Goal: Use online tool/utility: Utilize a website feature to perform a specific function

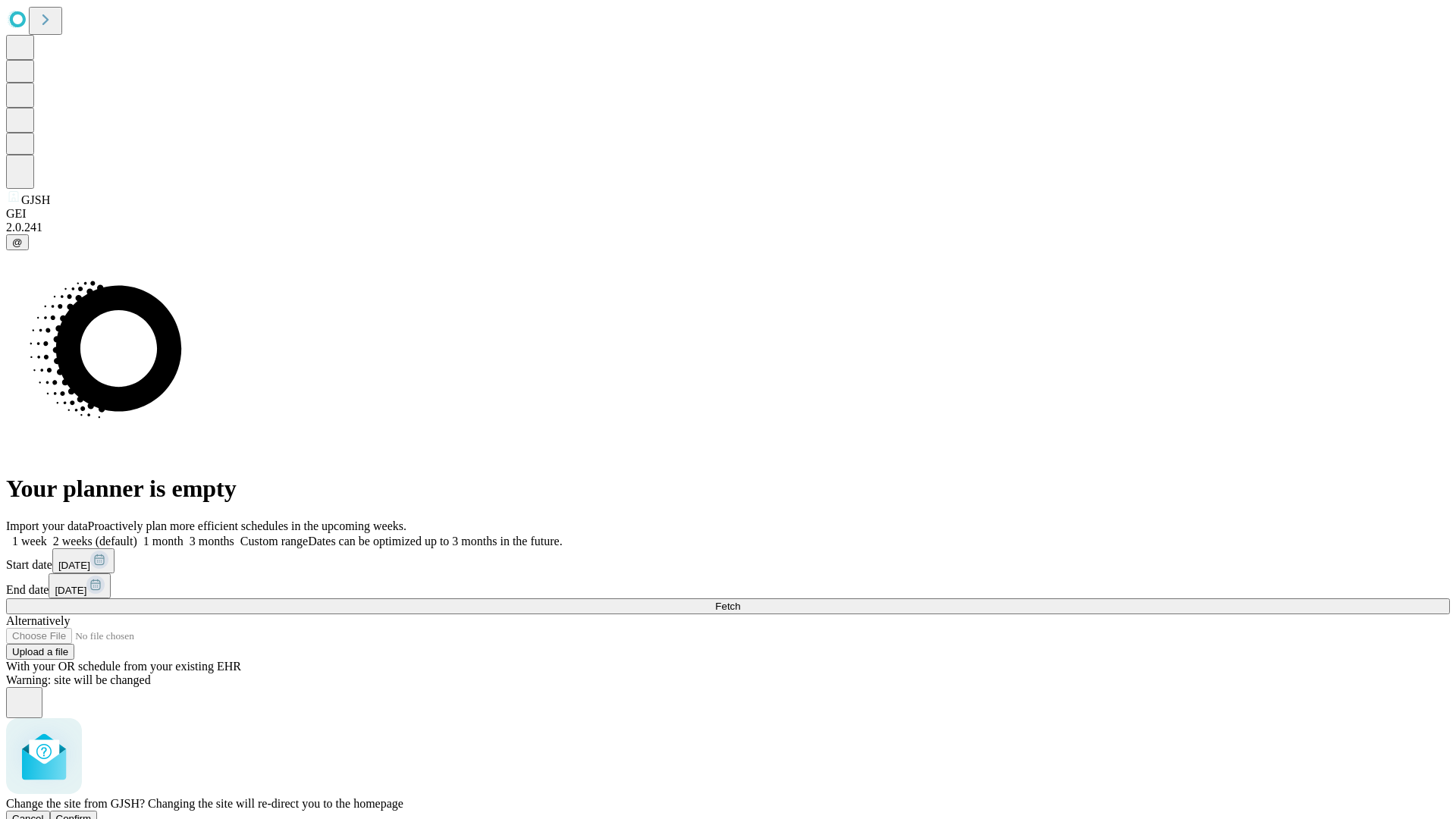
click at [92, 813] on span "Confirm" at bounding box center [74, 818] width 36 height 11
click at [47, 534] on label "1 week" at bounding box center [26, 540] width 41 height 13
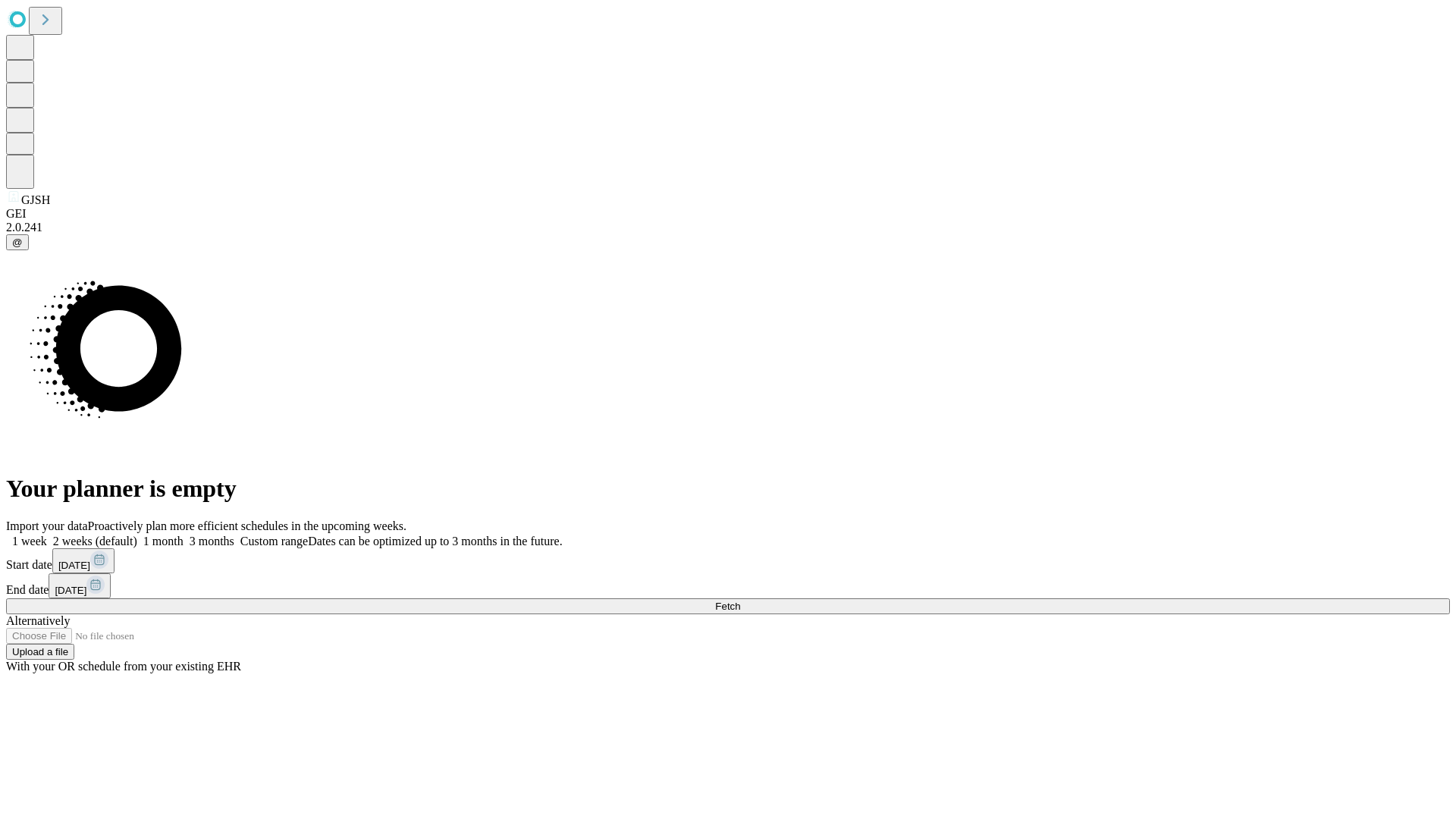
click at [740, 601] on span "Fetch" at bounding box center [727, 606] width 25 height 11
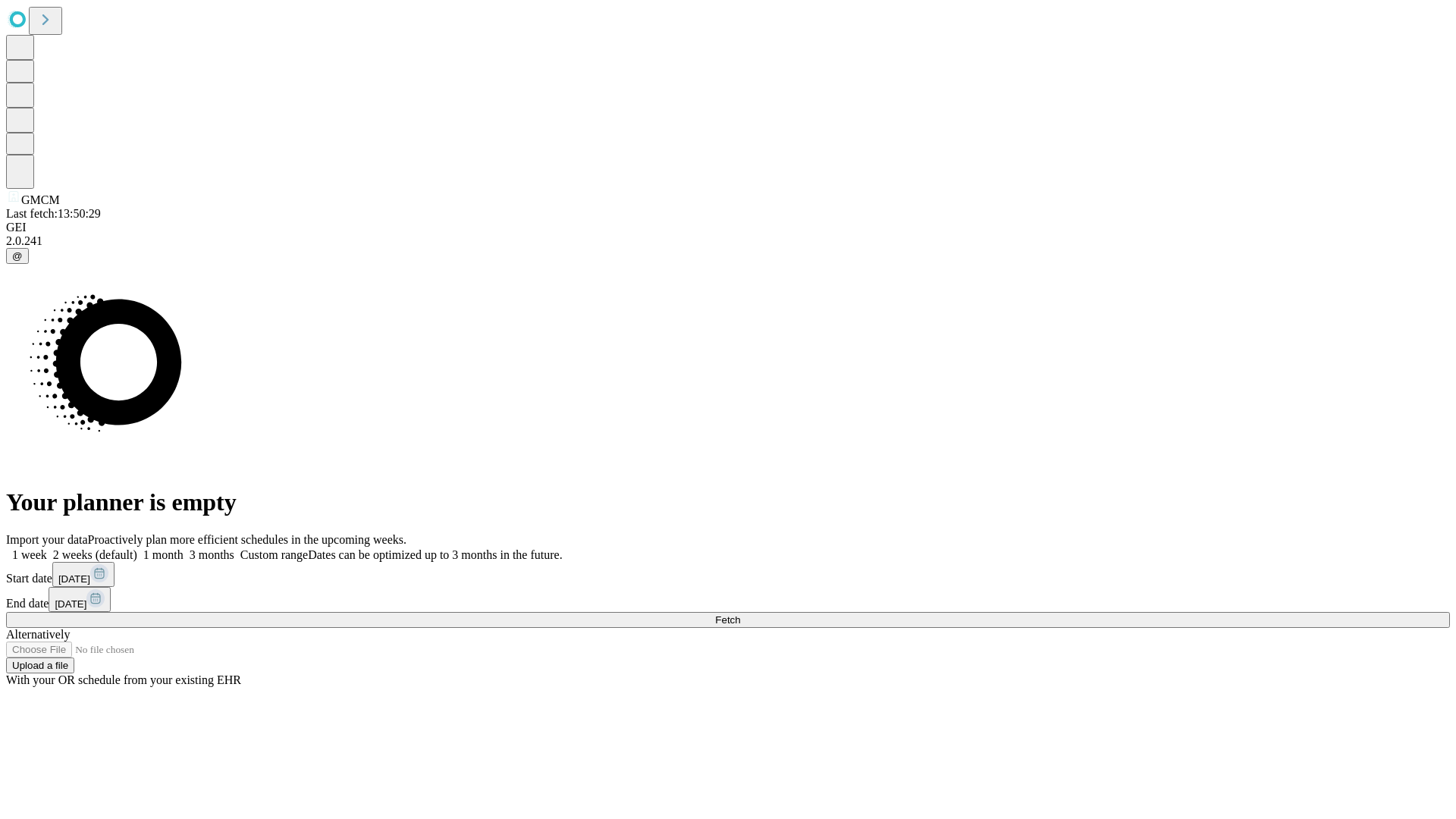
click at [47, 548] on label "1 week" at bounding box center [26, 554] width 41 height 13
click at [740, 614] on span "Fetch" at bounding box center [727, 619] width 25 height 11
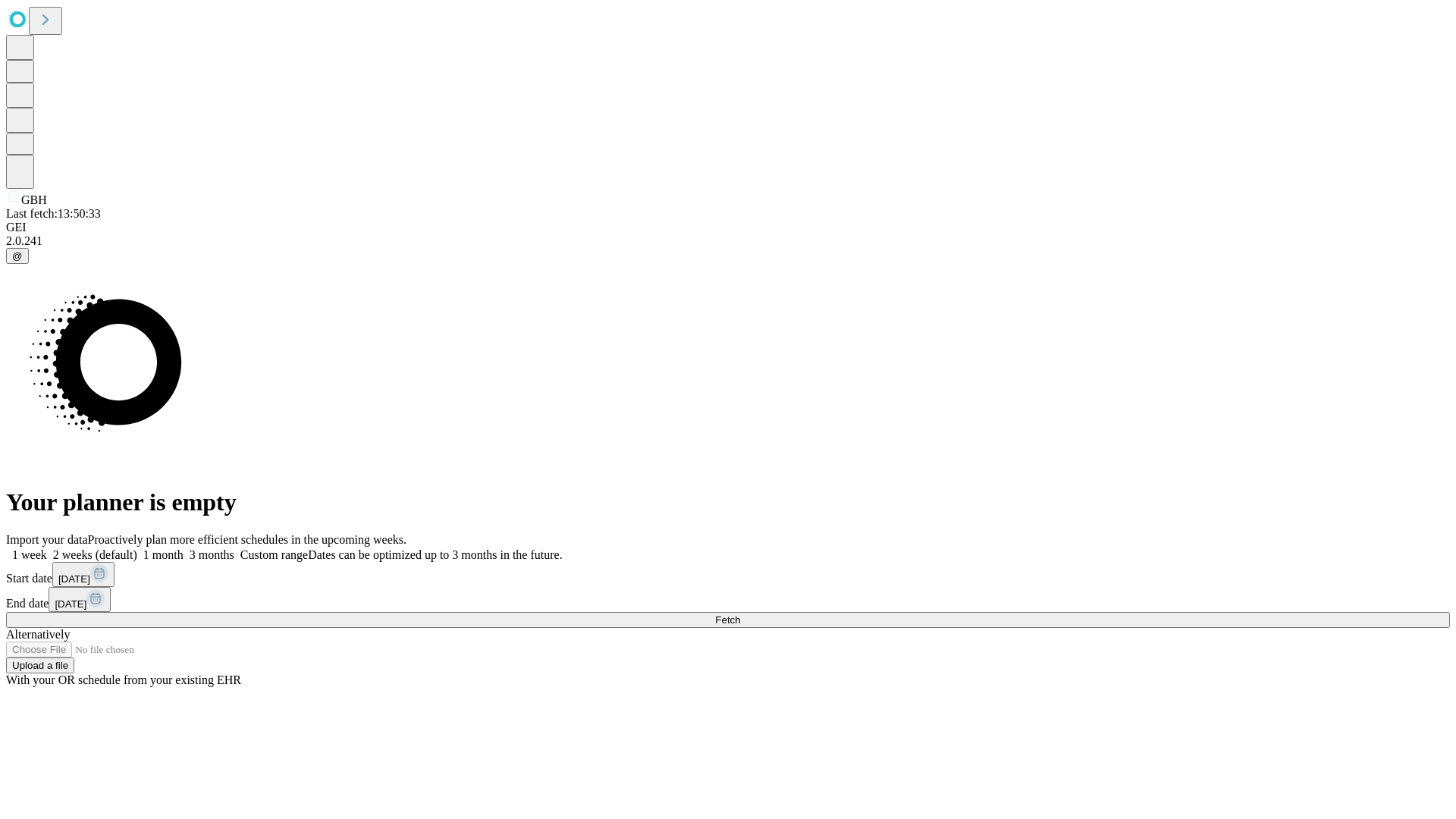
click at [47, 548] on label "1 week" at bounding box center [26, 554] width 41 height 13
click at [740, 614] on span "Fetch" at bounding box center [727, 619] width 25 height 11
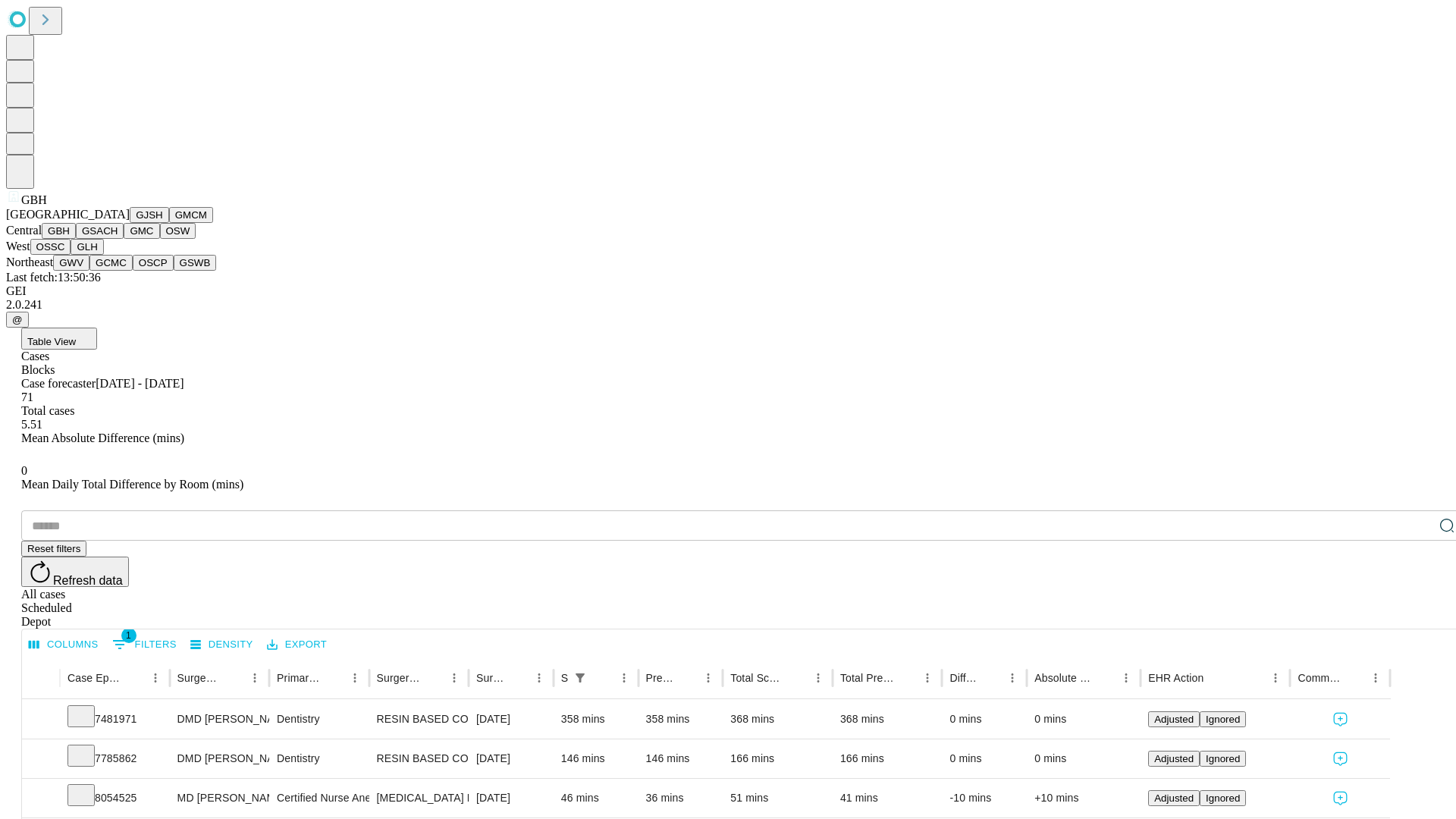
click at [118, 239] on button "GSACH" at bounding box center [99, 231] width 48 height 16
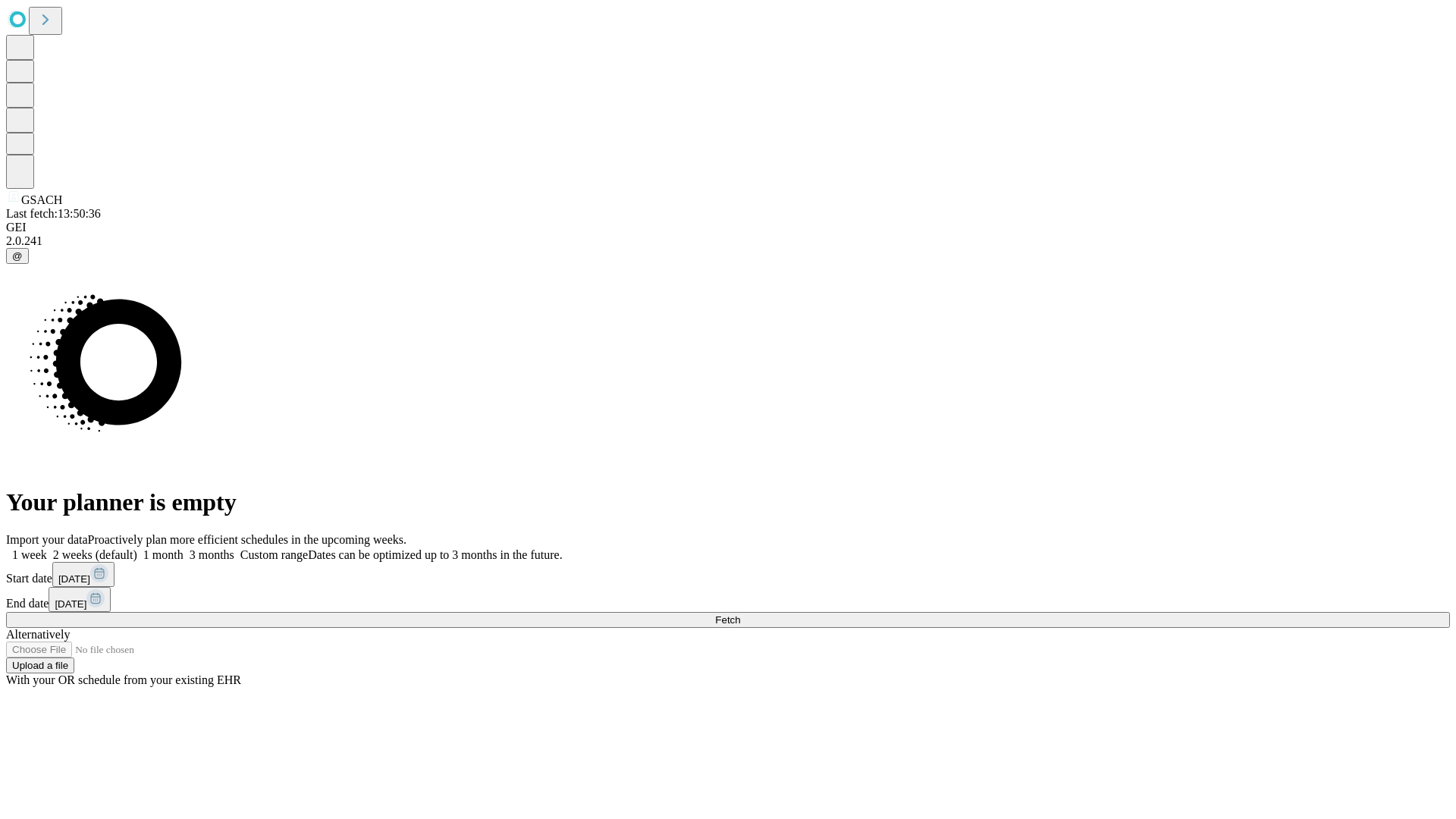
click at [47, 548] on label "1 week" at bounding box center [26, 554] width 41 height 13
click at [740, 614] on span "Fetch" at bounding box center [727, 619] width 25 height 11
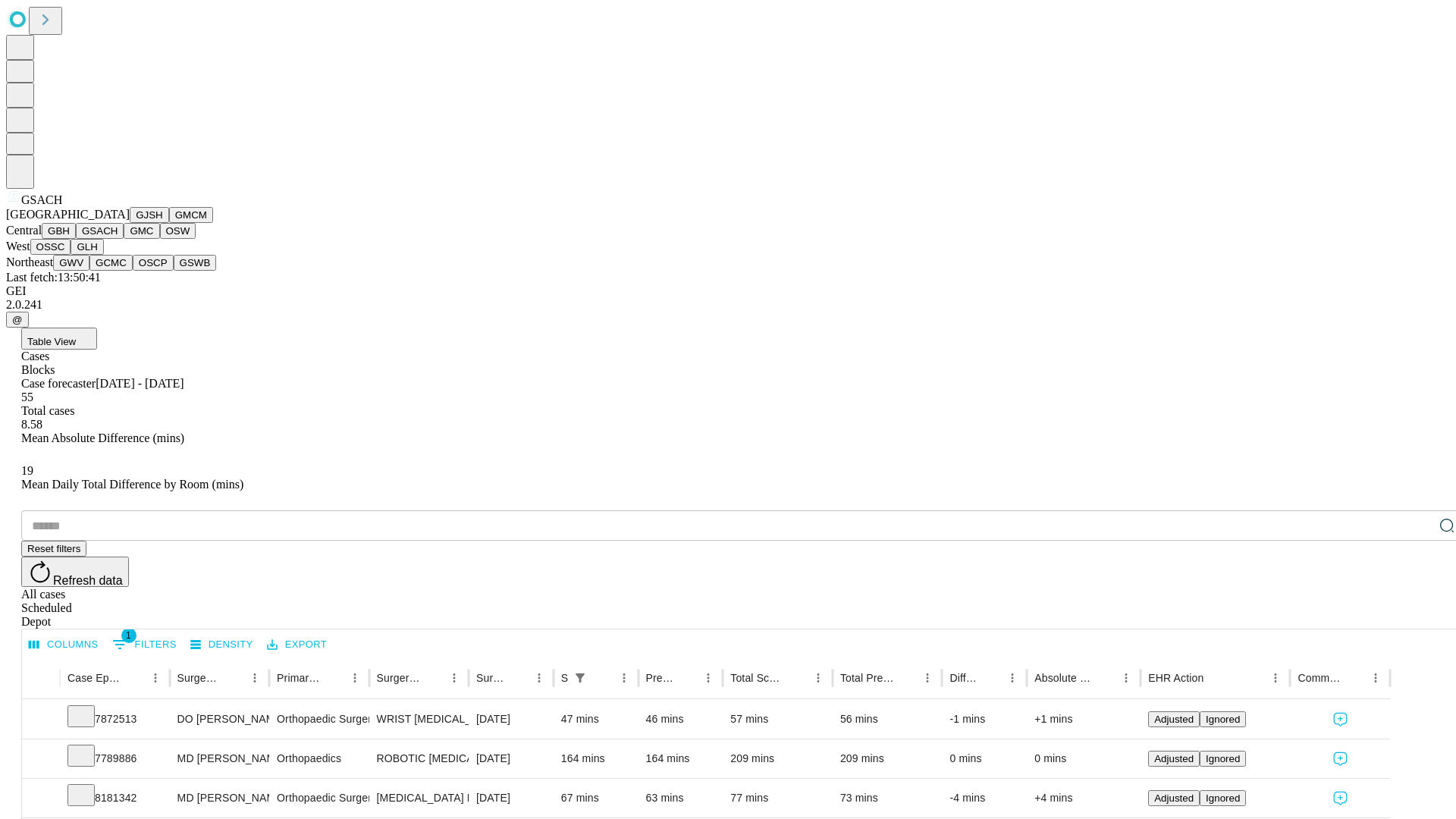
click at [124, 239] on button "GMC" at bounding box center [142, 231] width 36 height 16
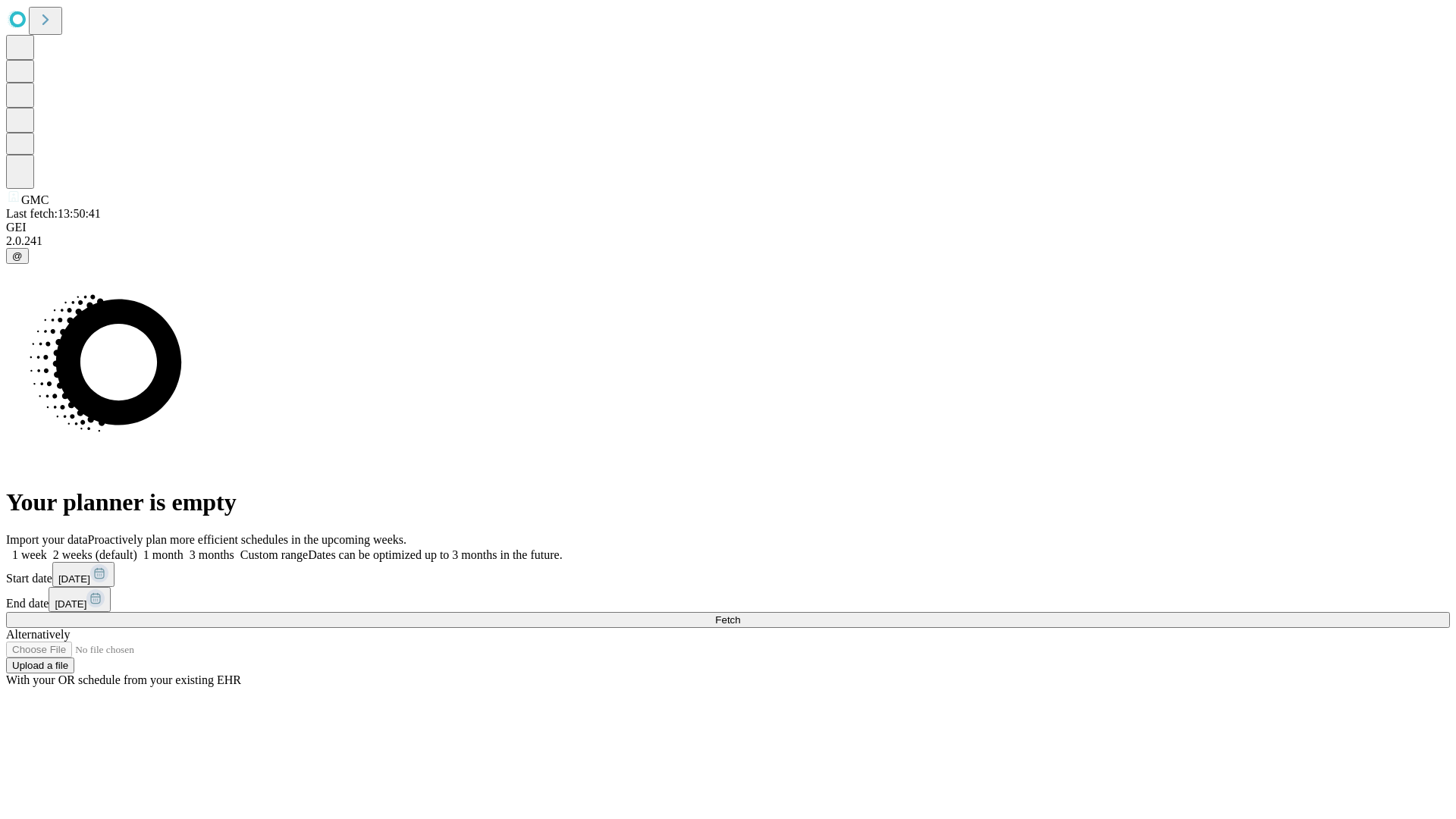
click at [47, 548] on label "1 week" at bounding box center [26, 554] width 41 height 13
click at [740, 614] on span "Fetch" at bounding box center [727, 619] width 25 height 11
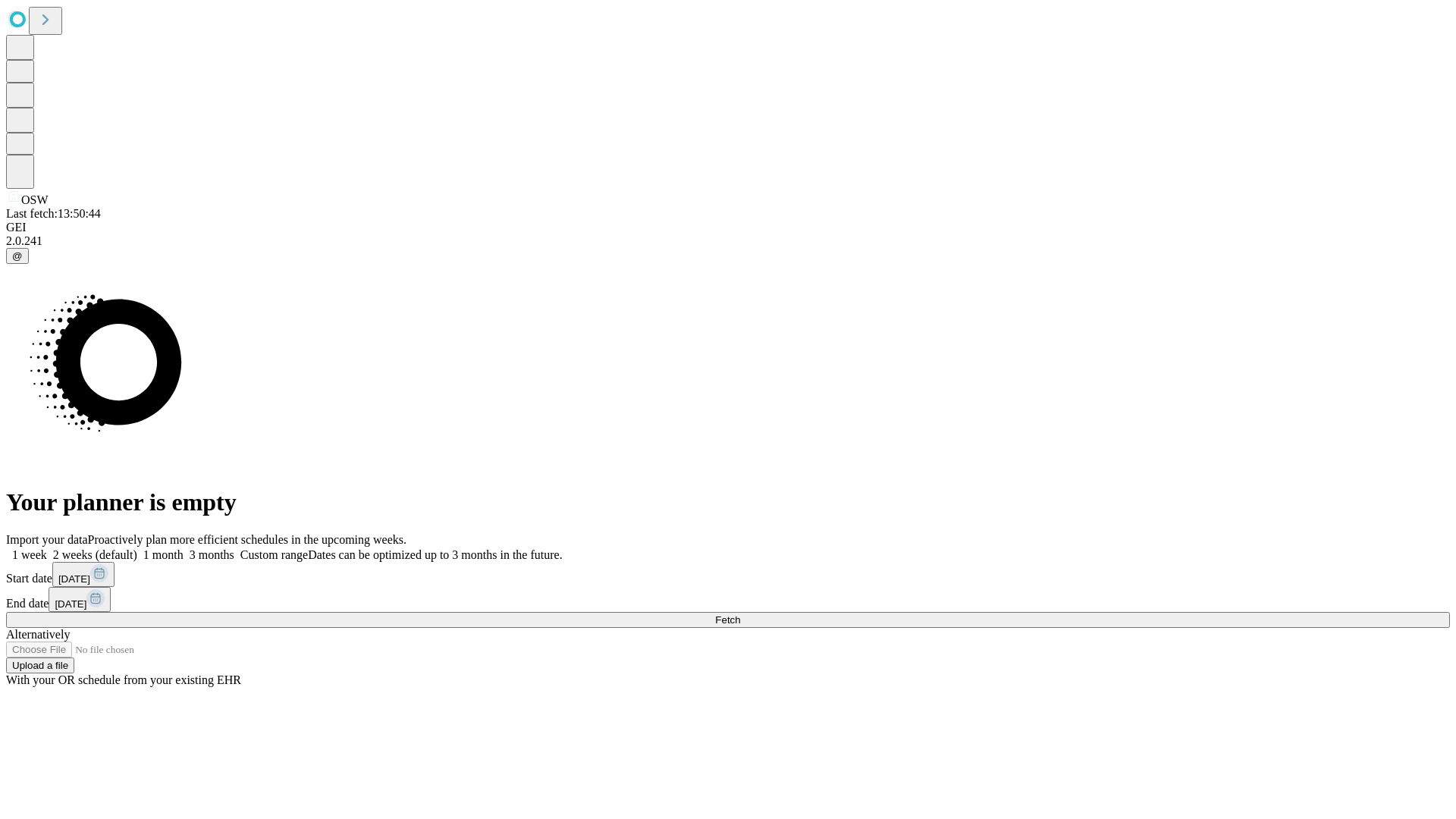
click at [47, 548] on label "1 week" at bounding box center [26, 554] width 41 height 13
click at [740, 614] on span "Fetch" at bounding box center [727, 619] width 25 height 11
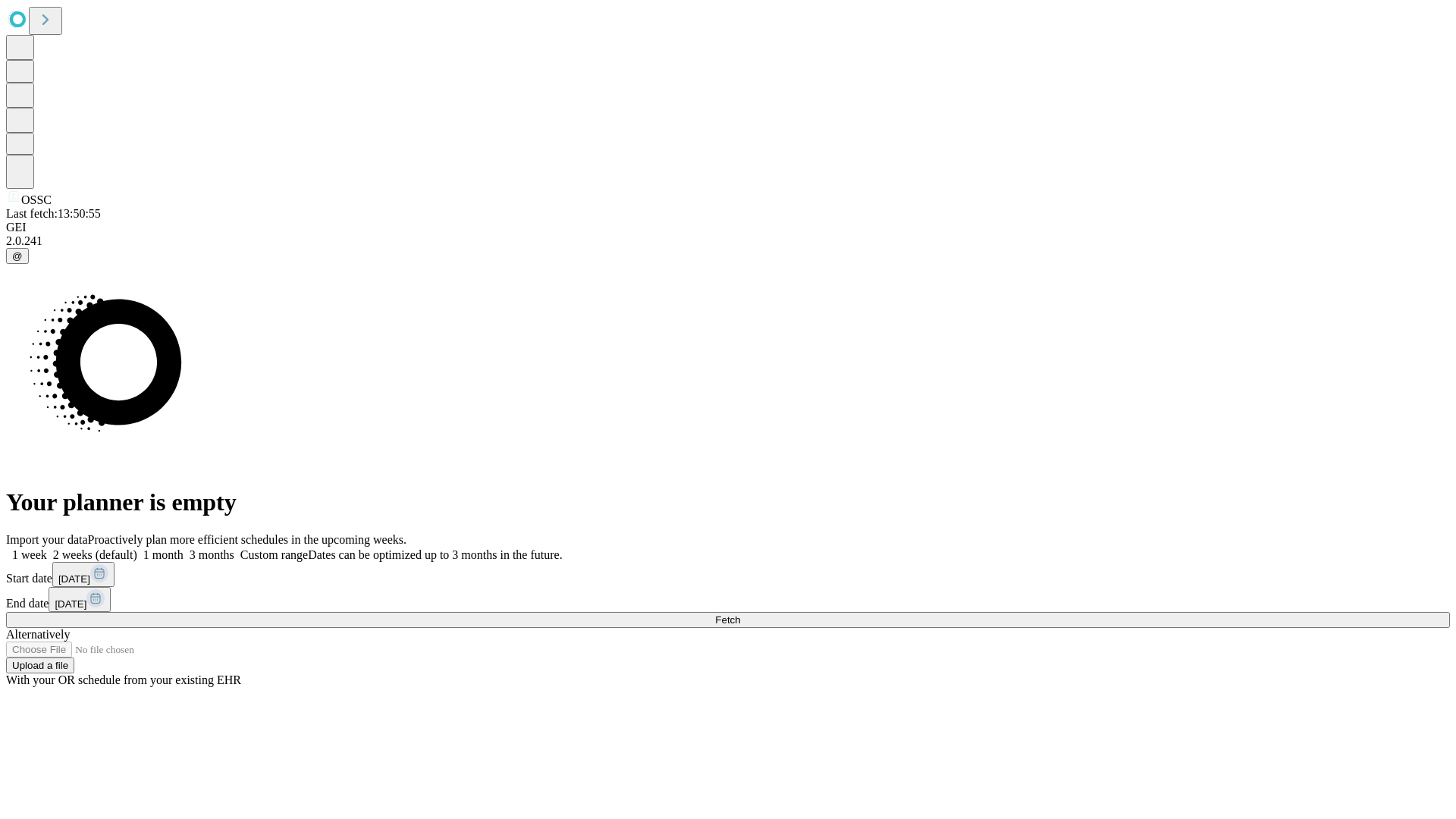
click at [740, 614] on span "Fetch" at bounding box center [727, 619] width 25 height 11
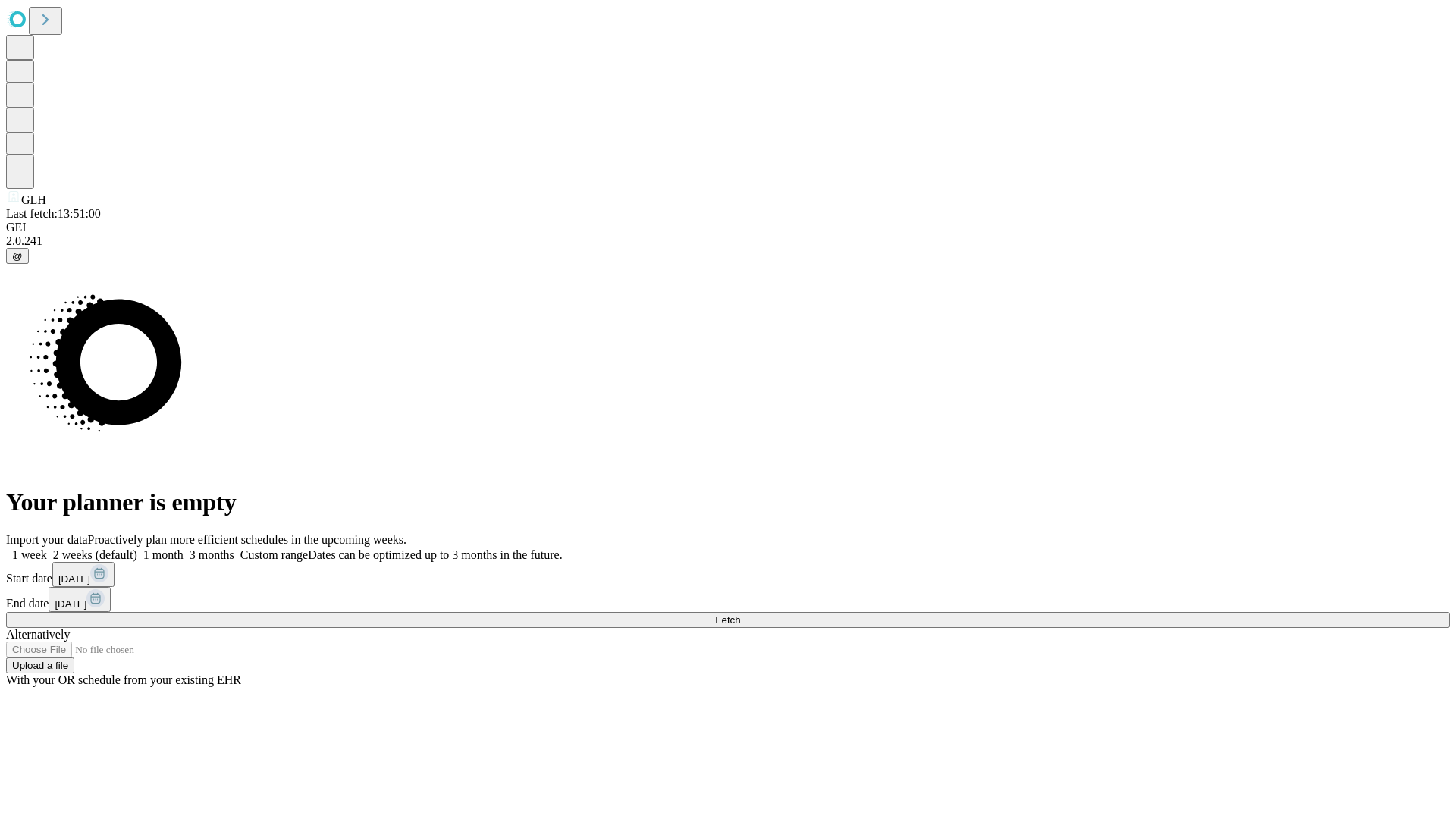
click at [47, 548] on label "1 week" at bounding box center [26, 554] width 41 height 13
click at [740, 614] on span "Fetch" at bounding box center [727, 619] width 25 height 11
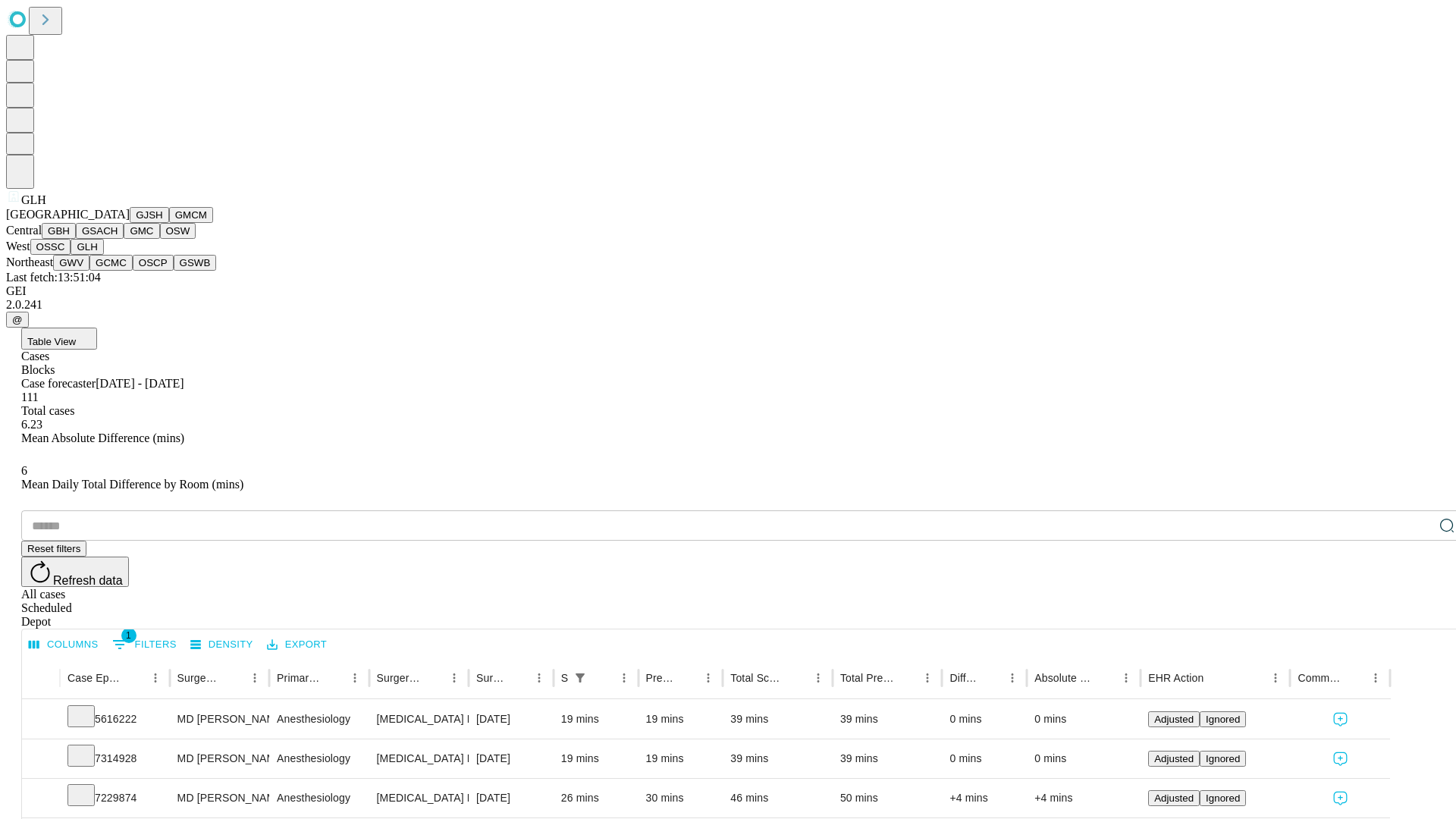
click at [89, 271] on button "GWV" at bounding box center [71, 263] width 37 height 16
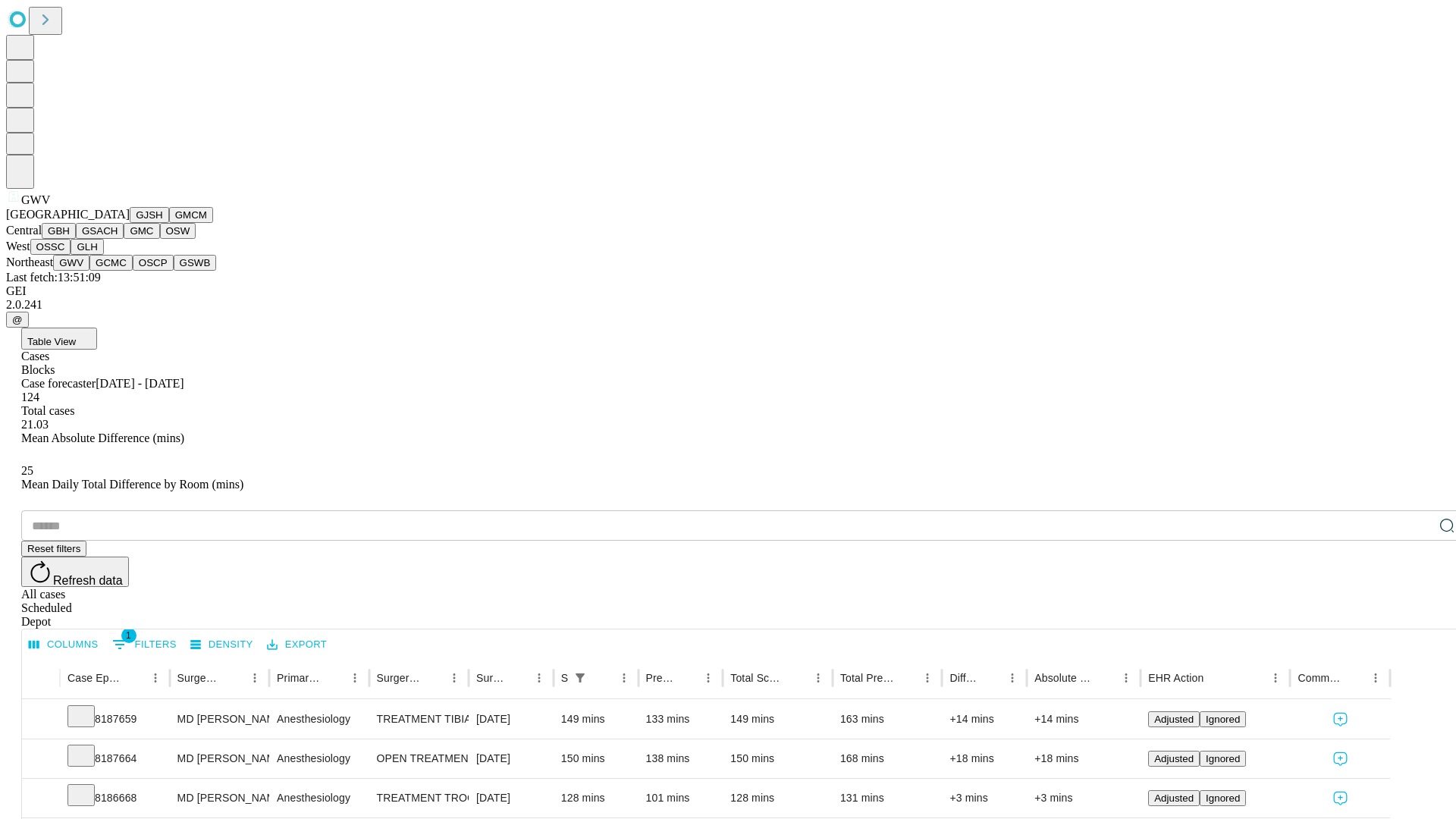
click at [118, 271] on button "GCMC" at bounding box center [111, 263] width 44 height 16
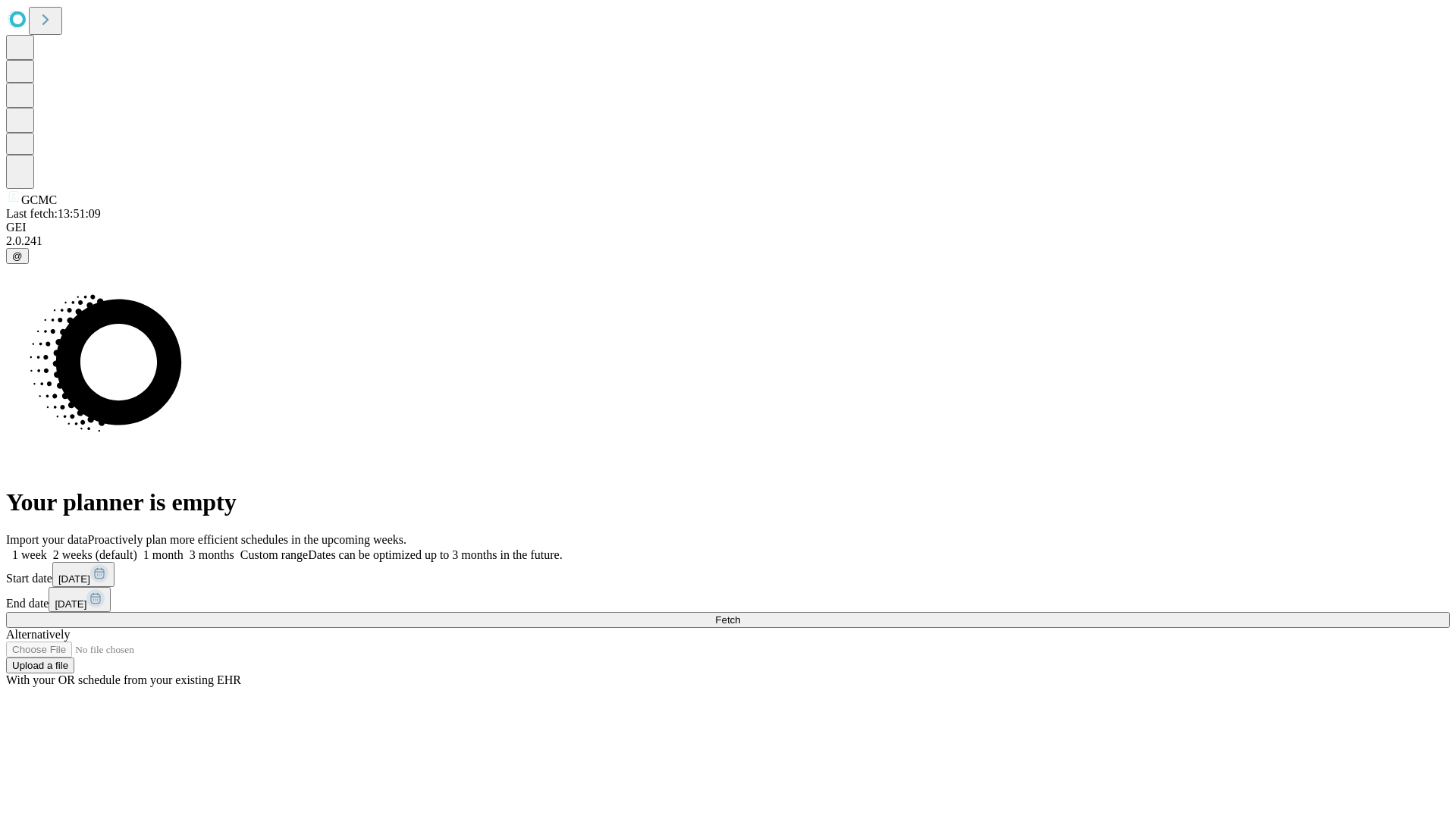
click at [47, 548] on label "1 week" at bounding box center [26, 554] width 41 height 13
click at [740, 614] on span "Fetch" at bounding box center [727, 619] width 25 height 11
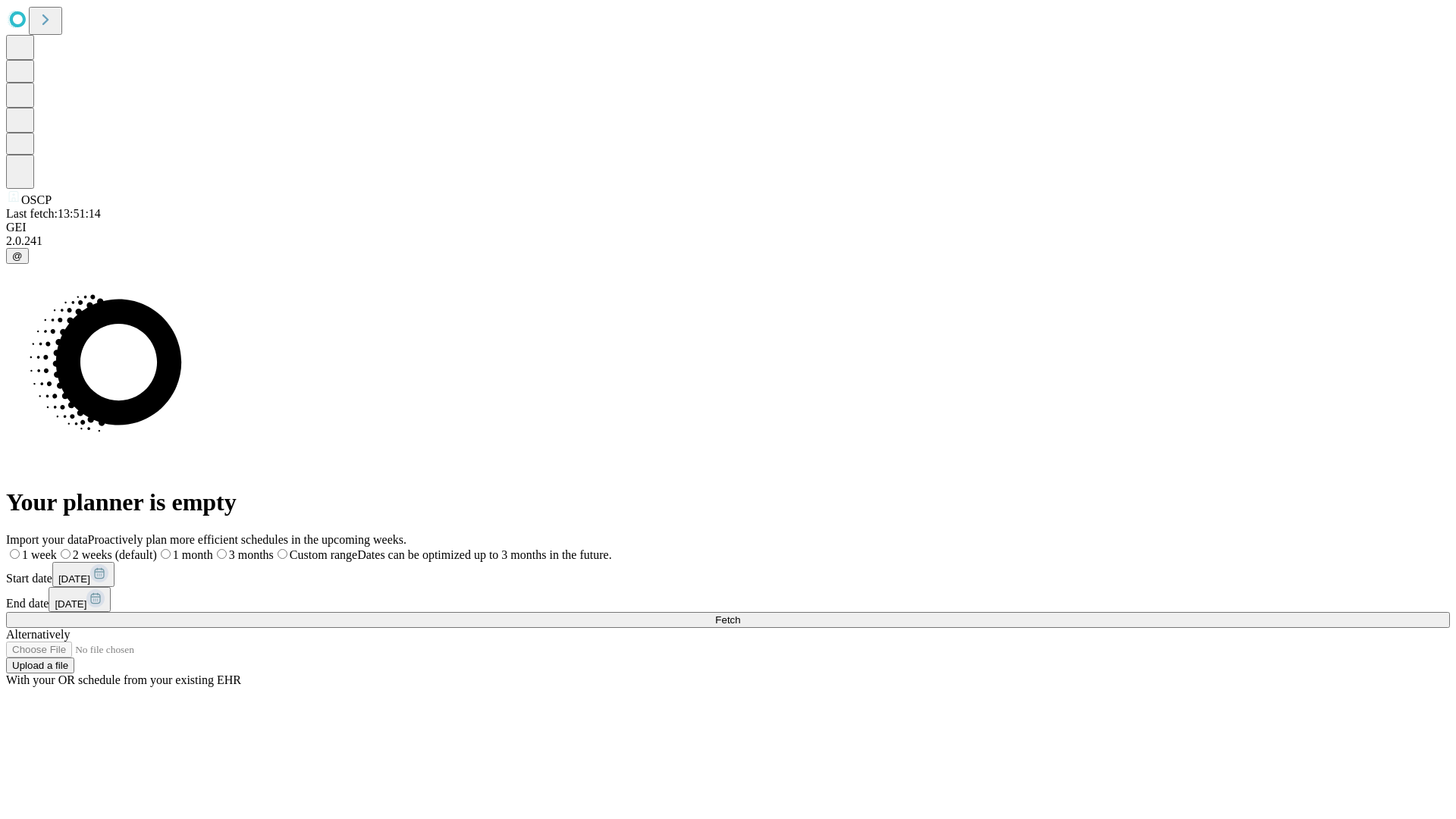
click at [57, 548] on label "1 week" at bounding box center [31, 554] width 51 height 13
click at [740, 614] on span "Fetch" at bounding box center [727, 619] width 25 height 11
